Goal: Transaction & Acquisition: Download file/media

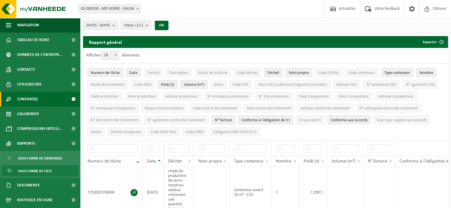
click at [42, 101] on link "Contrat(s)" at bounding box center [40, 99] width 80 height 15
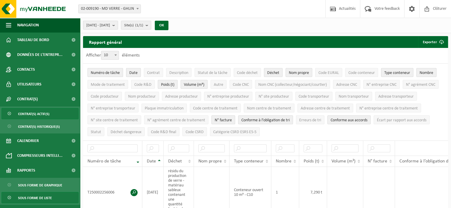
click at [37, 115] on span "Contrat(s) actif(s)" at bounding box center [33, 114] width 31 height 11
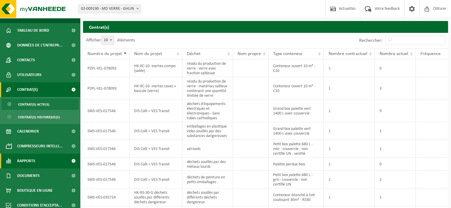
scroll to position [14, 0]
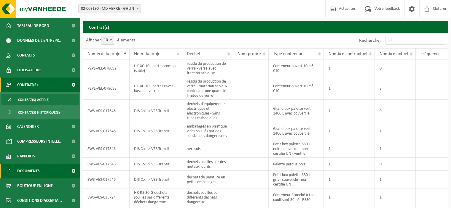
click at [31, 172] on span "Documents" at bounding box center [28, 171] width 23 height 15
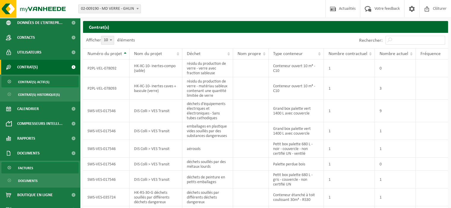
scroll to position [41, 0]
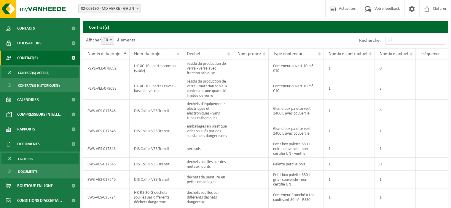
click at [26, 159] on span "Factures" at bounding box center [25, 159] width 15 height 11
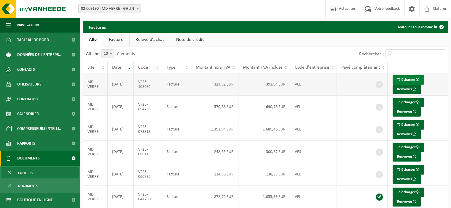
click at [409, 78] on link "Télécharger" at bounding box center [408, 79] width 31 height 9
